Goal: Find specific page/section: Find specific page/section

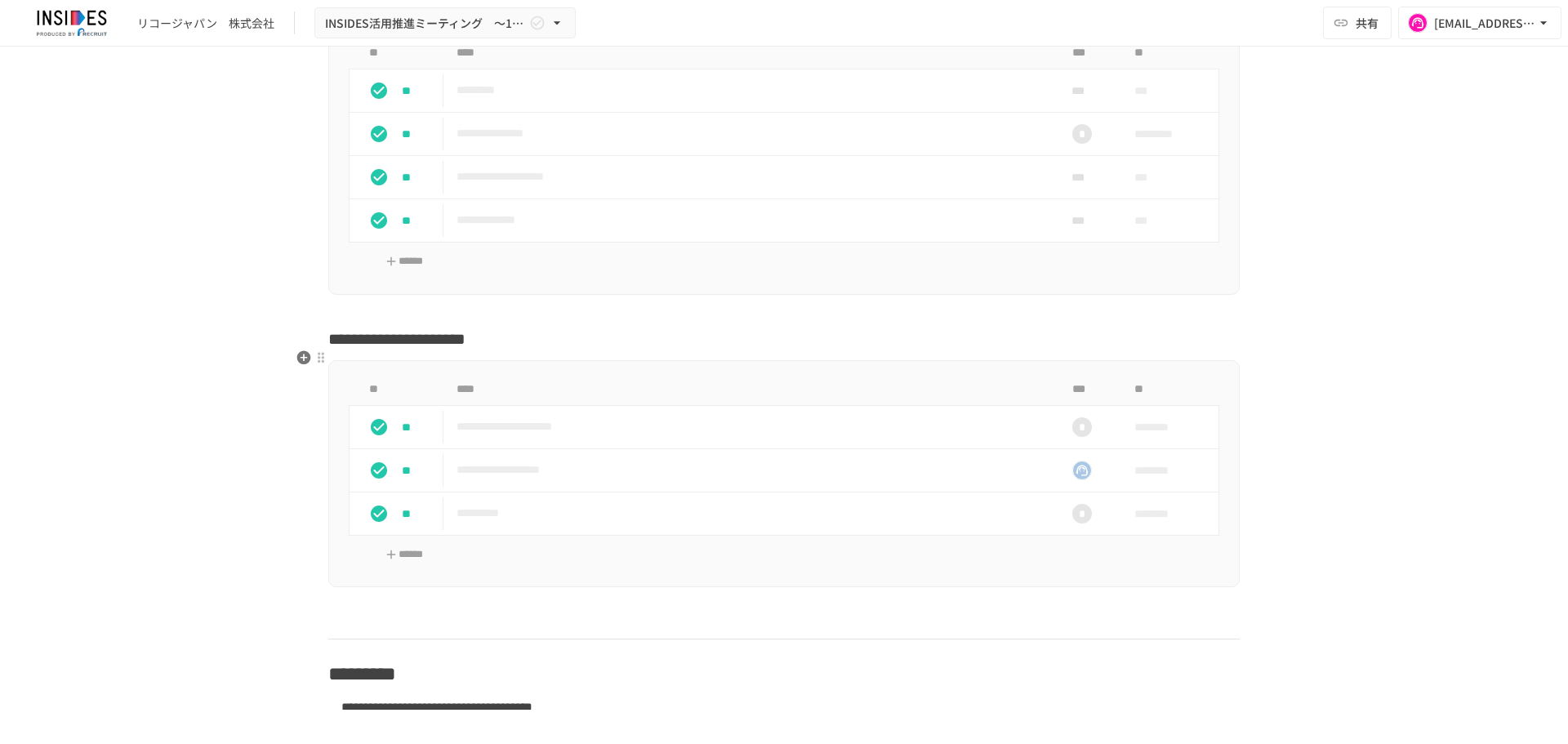
scroll to position [3960, 0]
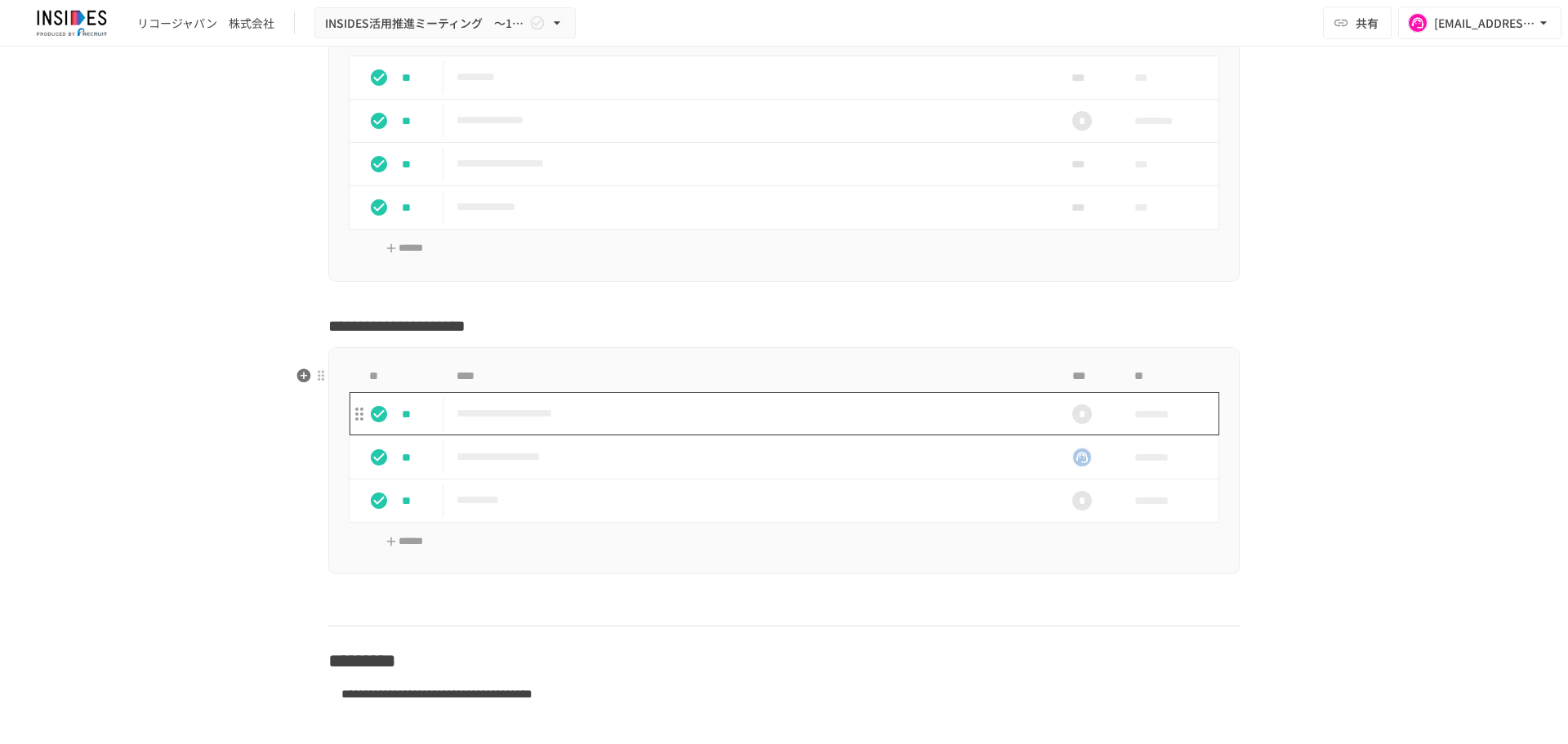
click at [566, 423] on p "**********" at bounding box center [750, 414] width 587 height 21
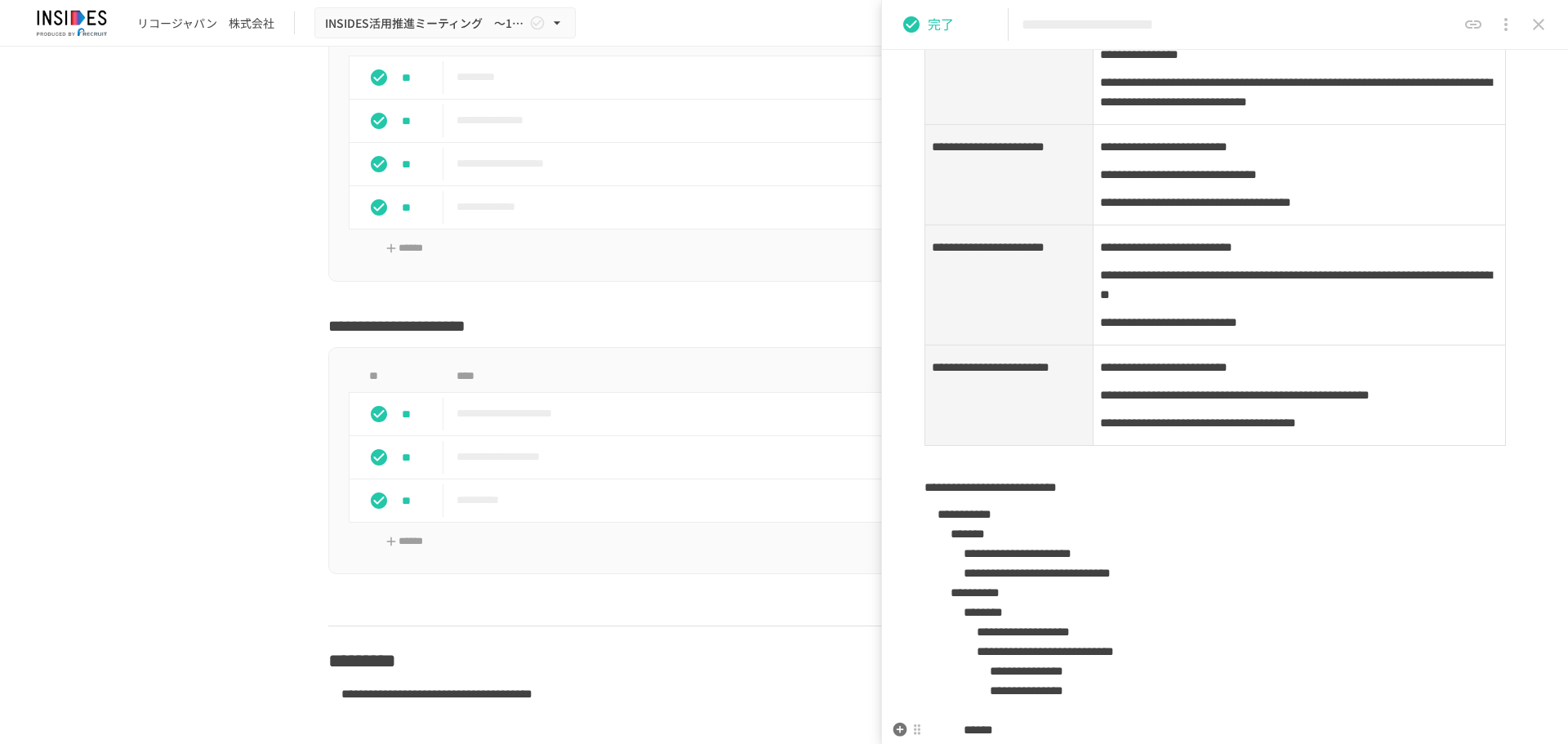
scroll to position [944, 0]
click at [1545, 19] on icon "close drawer" at bounding box center [1538, 25] width 20 height 20
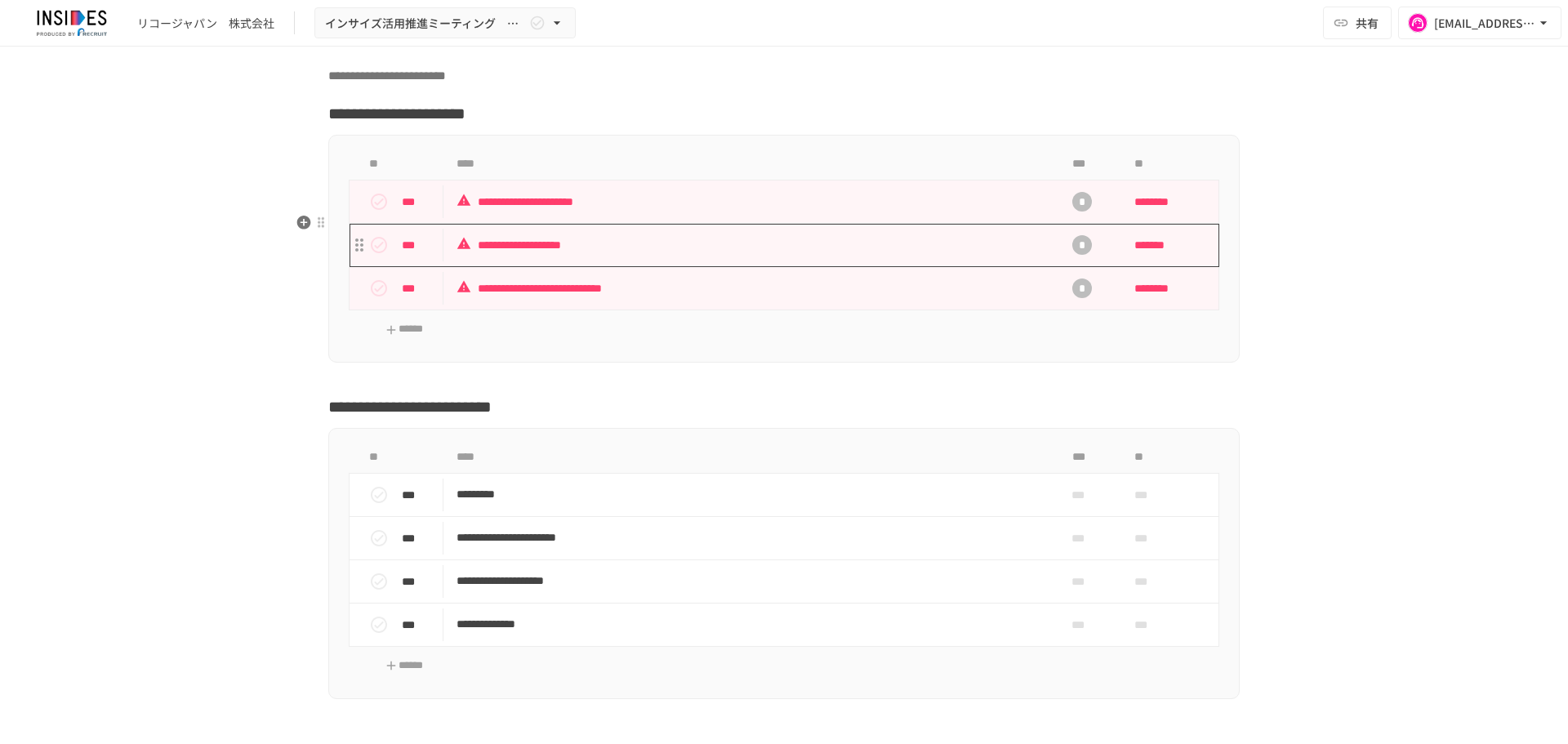
scroll to position [4832, 0]
click at [734, 212] on p "**********" at bounding box center [750, 201] width 587 height 21
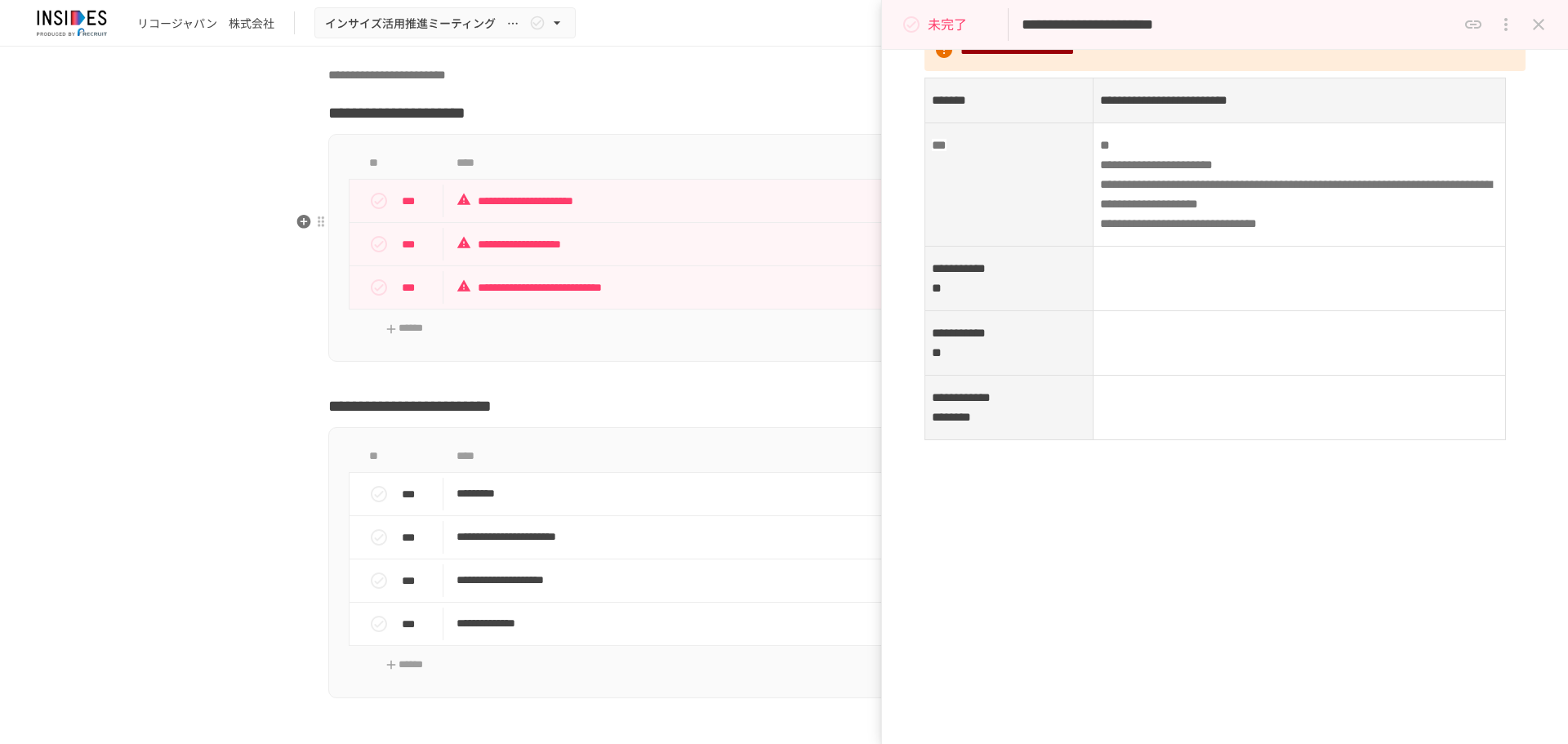
scroll to position [734, 0]
click at [1545, 30] on icon "close drawer" at bounding box center [1538, 25] width 20 height 20
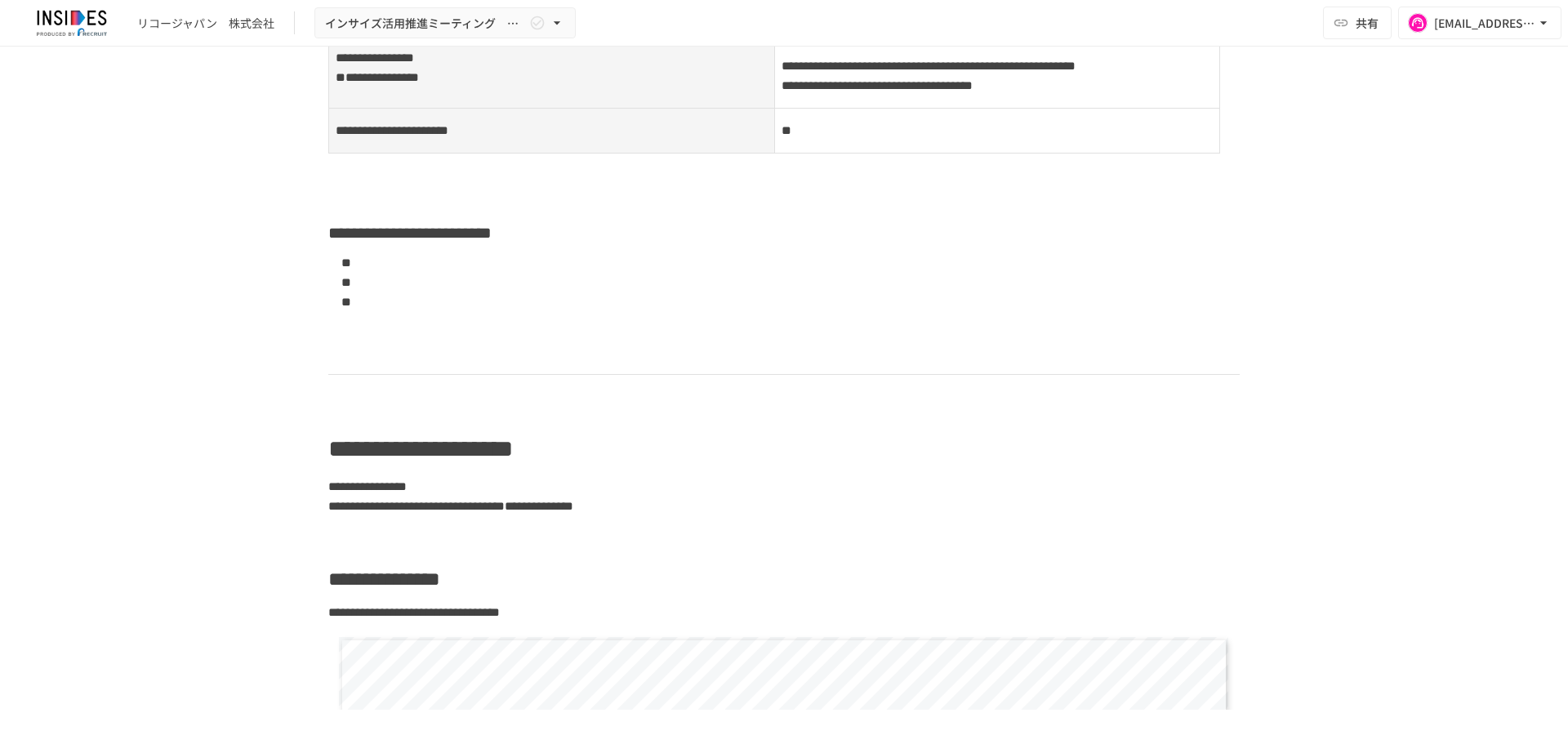
scroll to position [3540, 0]
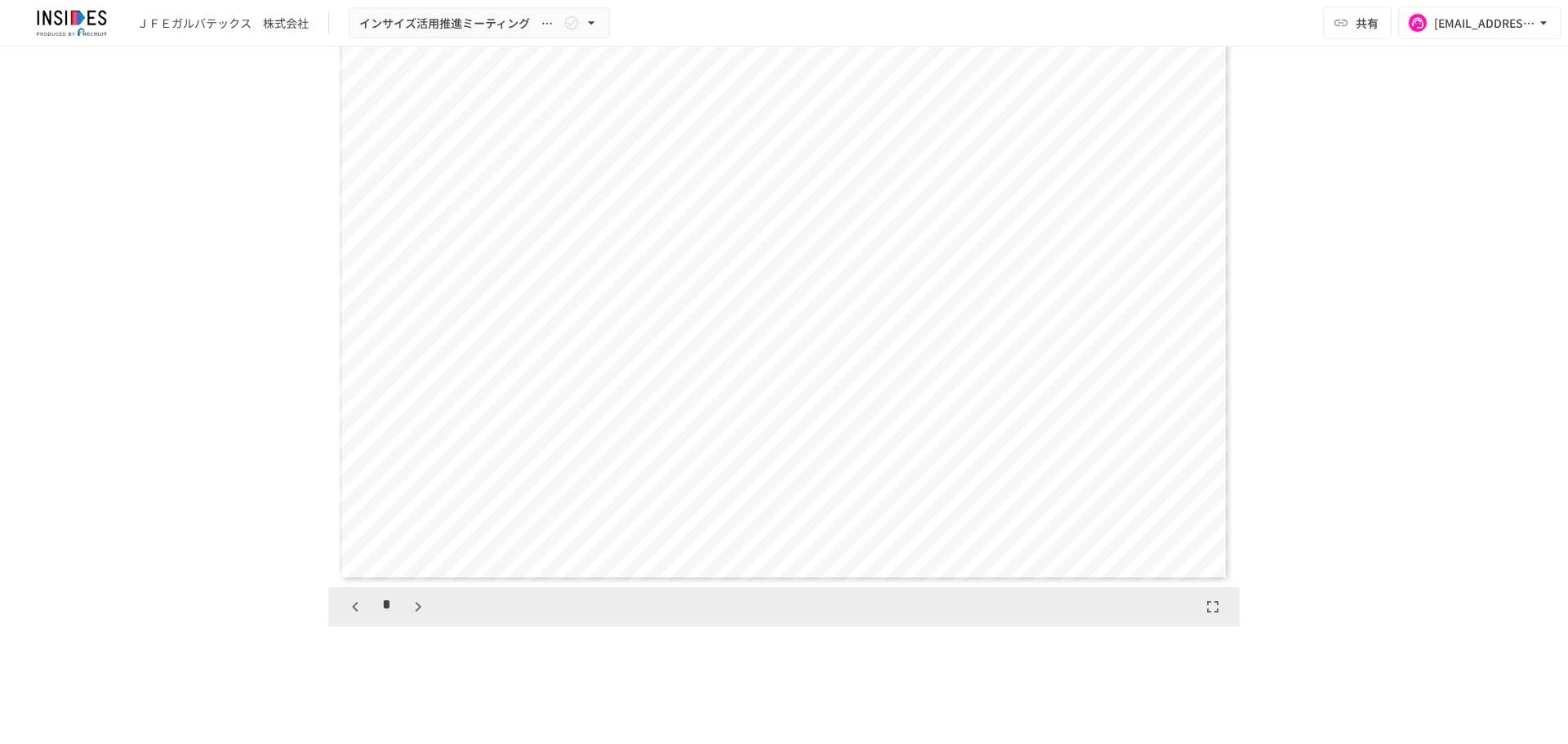
scroll to position [1398, 0]
click at [415, 601] on icon "button" at bounding box center [418, 606] width 6 height 10
click at [416, 601] on icon "button" at bounding box center [426, 606] width 20 height 20
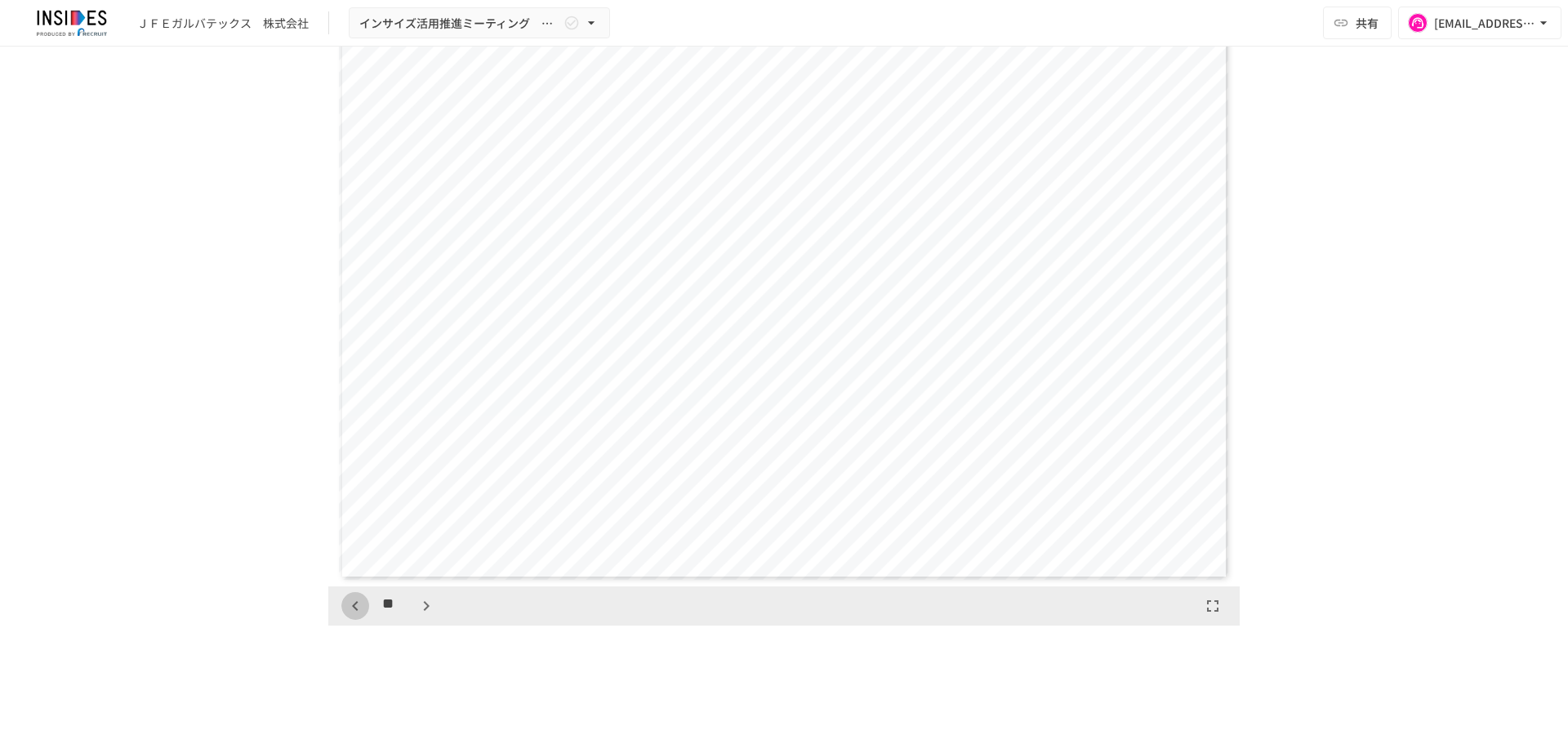
click at [357, 606] on icon "button" at bounding box center [355, 606] width 20 height 20
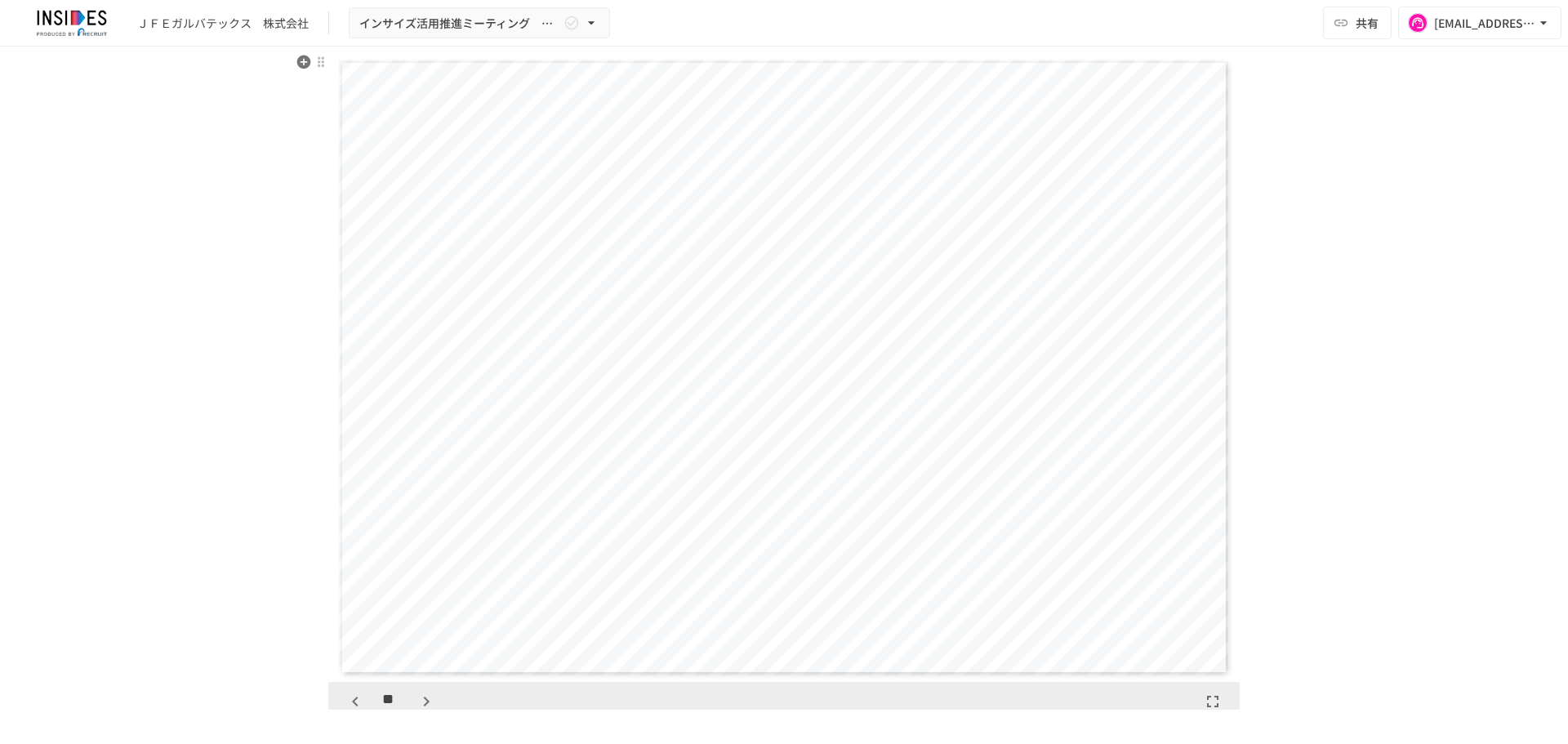
scroll to position [1308, 0]
